Goal: Obtain resource: Obtain resource

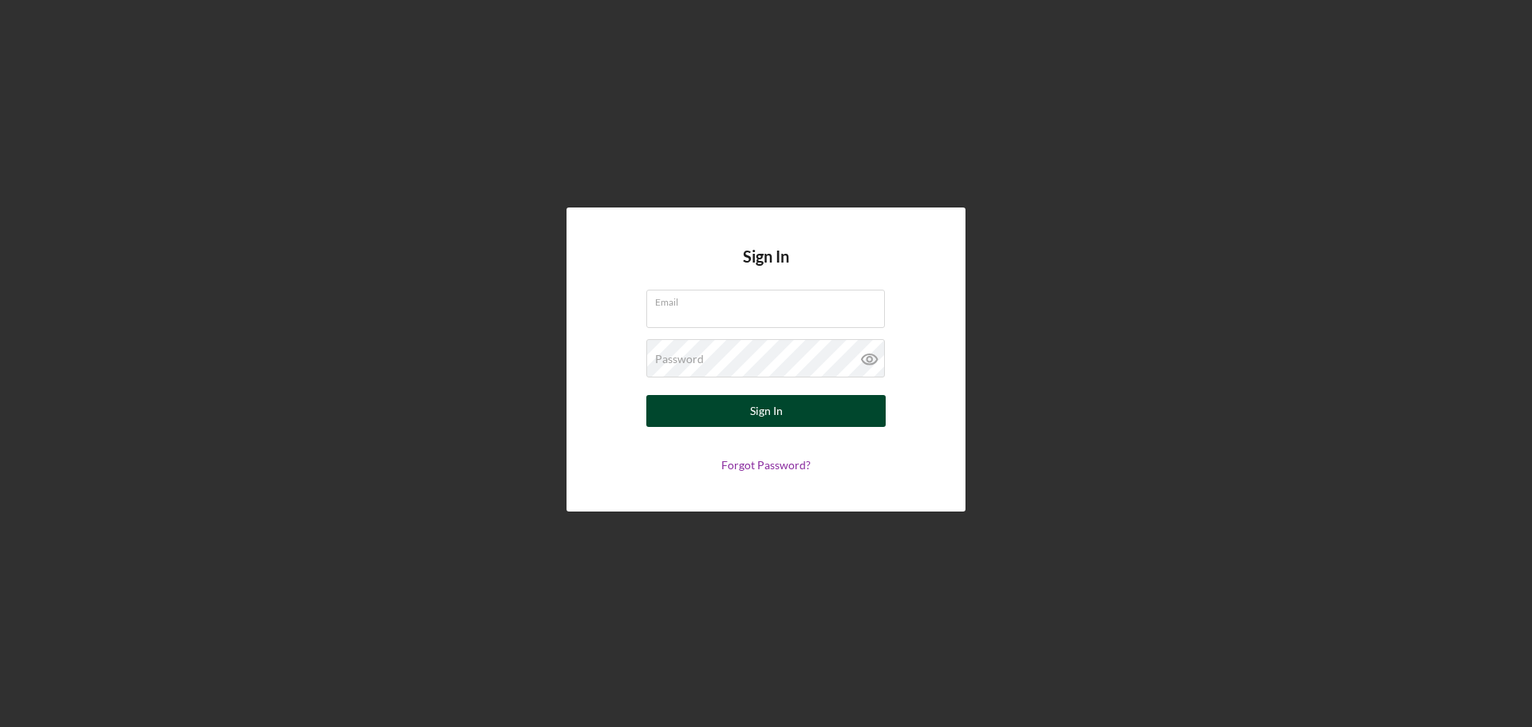
type input "[EMAIL_ADDRESS][DOMAIN_NAME]"
click at [762, 420] on div "Sign In" at bounding box center [766, 411] width 33 height 32
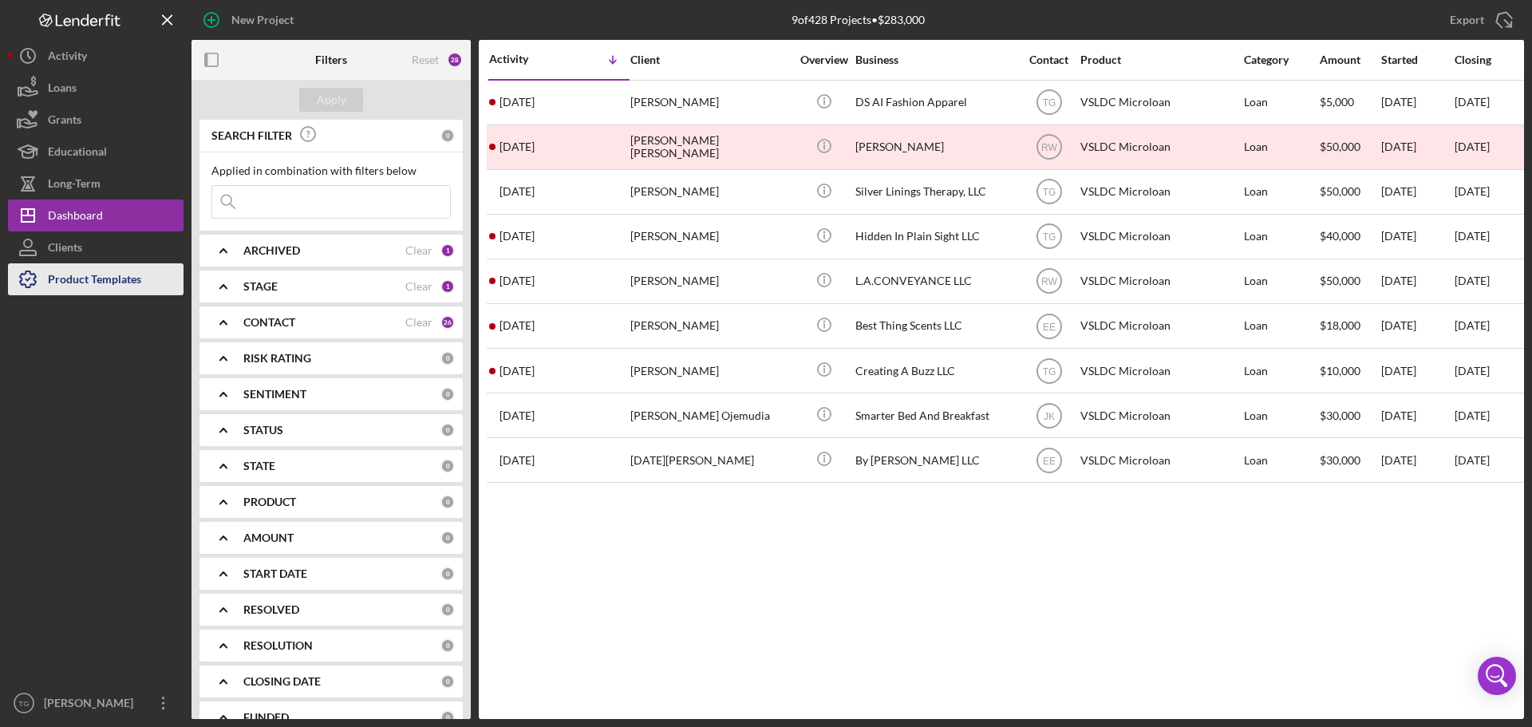
click at [98, 278] on div "Product Templates" at bounding box center [94, 281] width 93 height 36
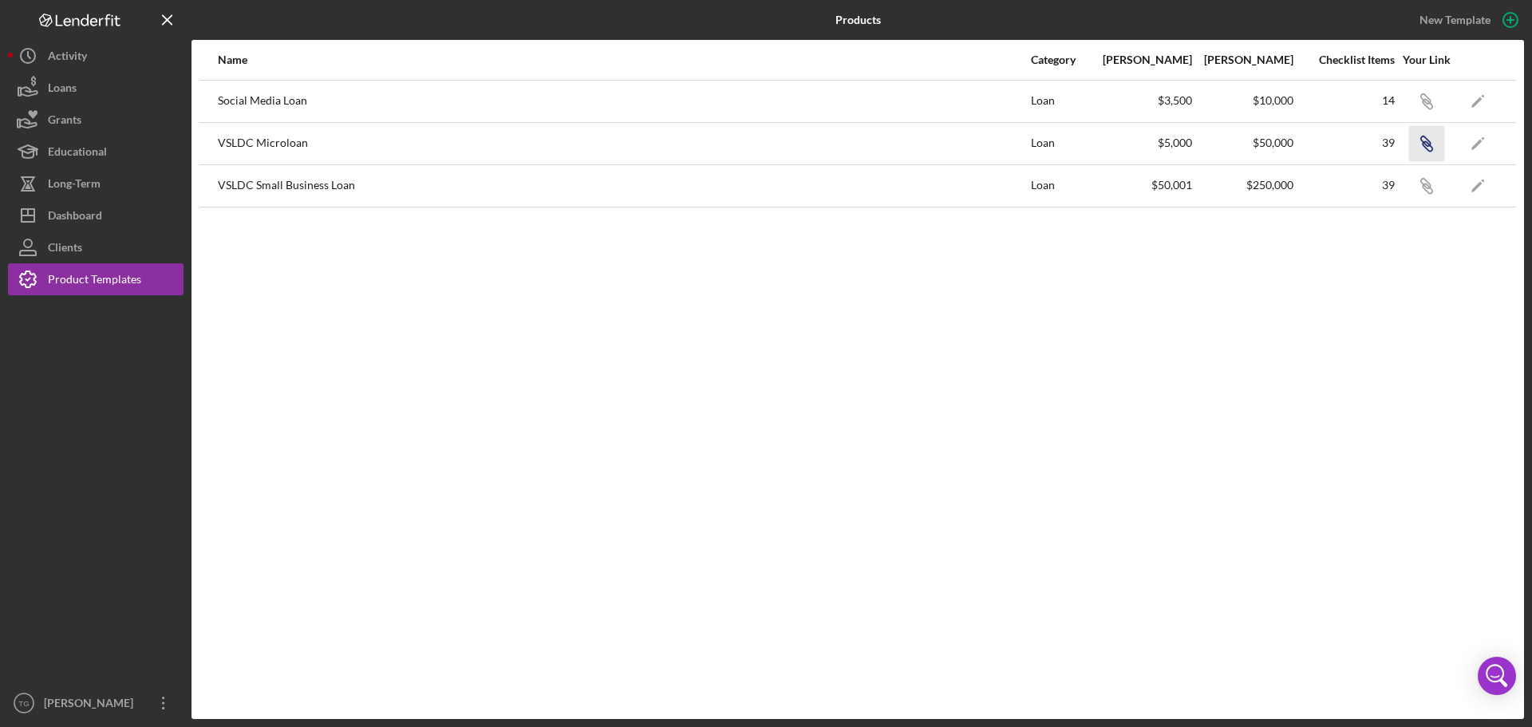
click at [1428, 104] on icon "button" at bounding box center [1425, 99] width 10 height 10
